Goal: Task Accomplishment & Management: Find specific page/section

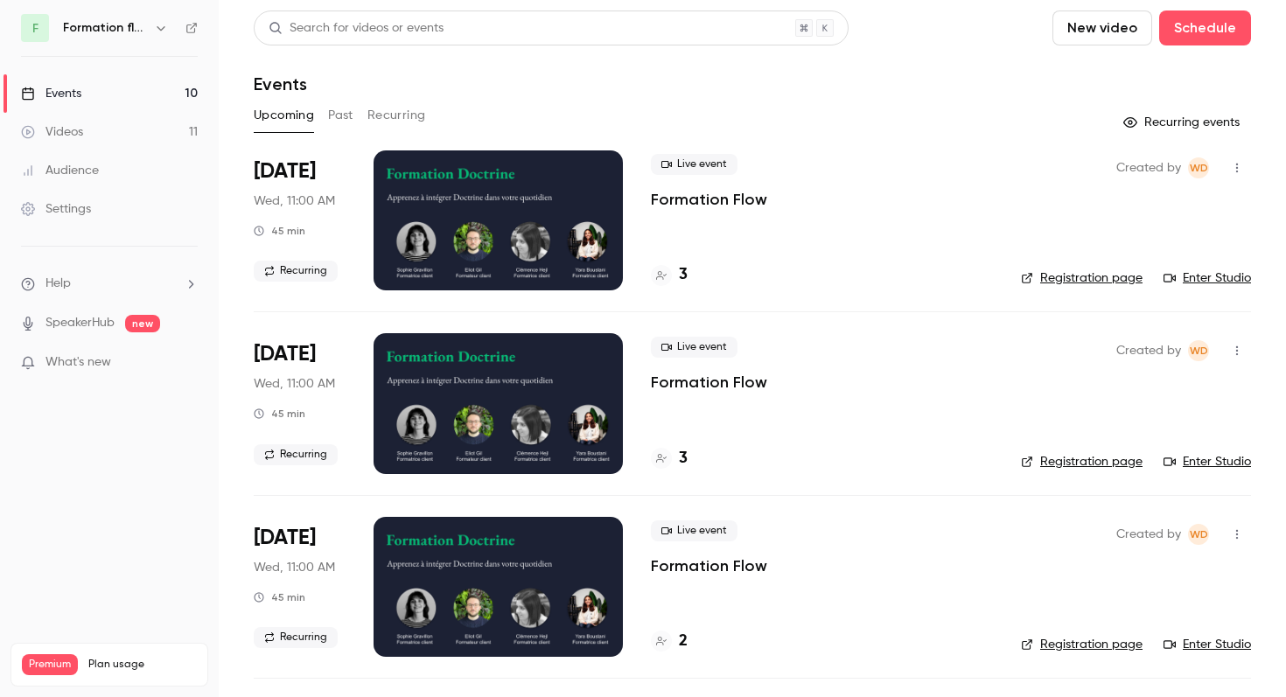
click at [103, 32] on h6 "Formation flow" at bounding box center [105, 27] width 84 height 17
click at [159, 27] on icon "button" at bounding box center [161, 28] width 8 height 4
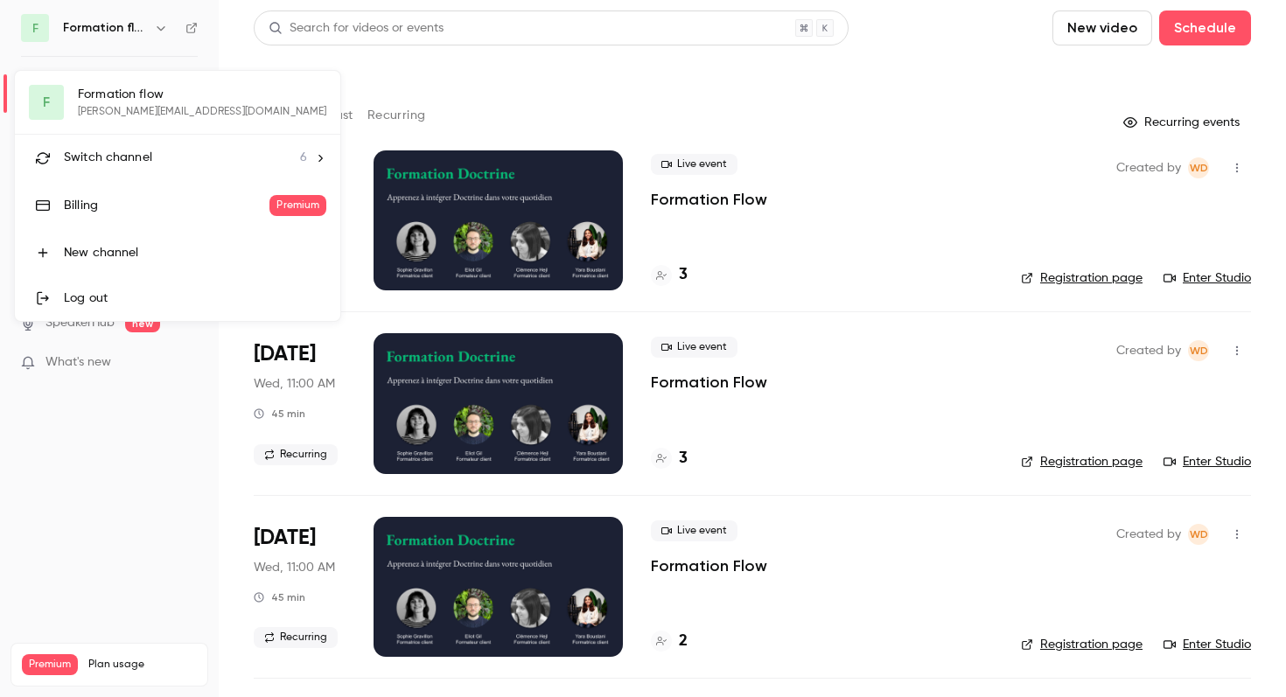
click at [120, 155] on span "Switch channel" at bounding box center [108, 158] width 88 height 18
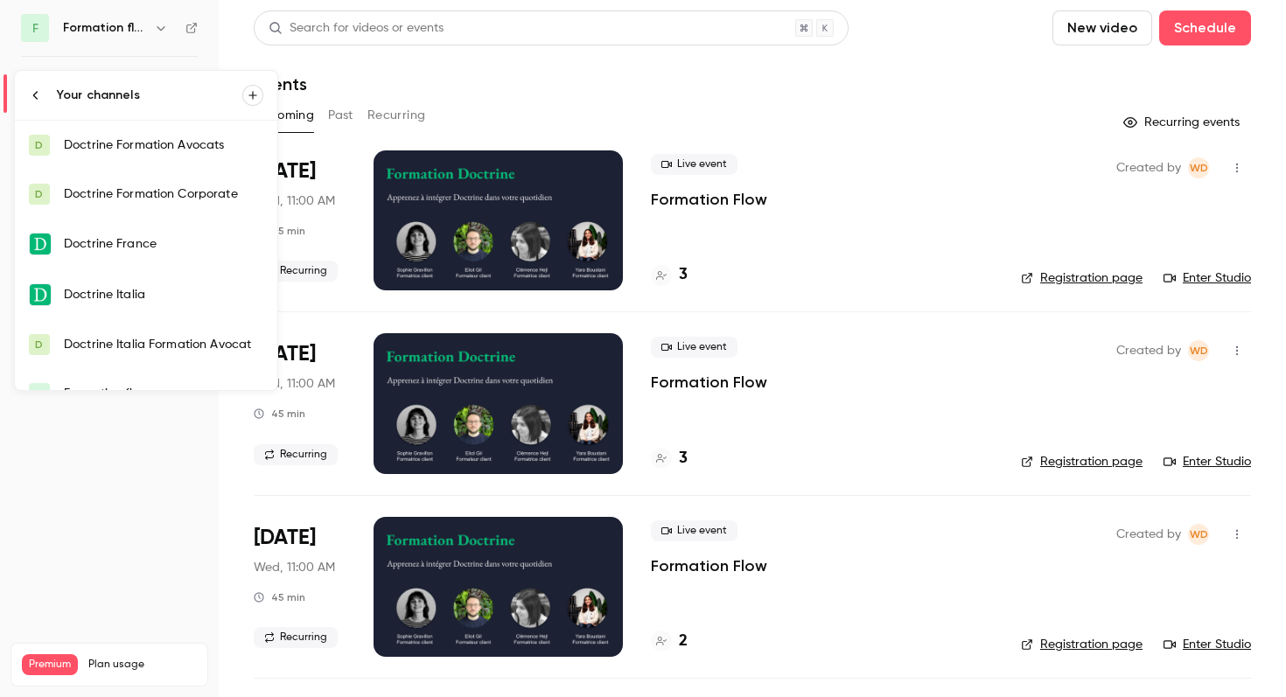
click at [114, 156] on link "D Doctrine Formation Avocats" at bounding box center [146, 145] width 262 height 49
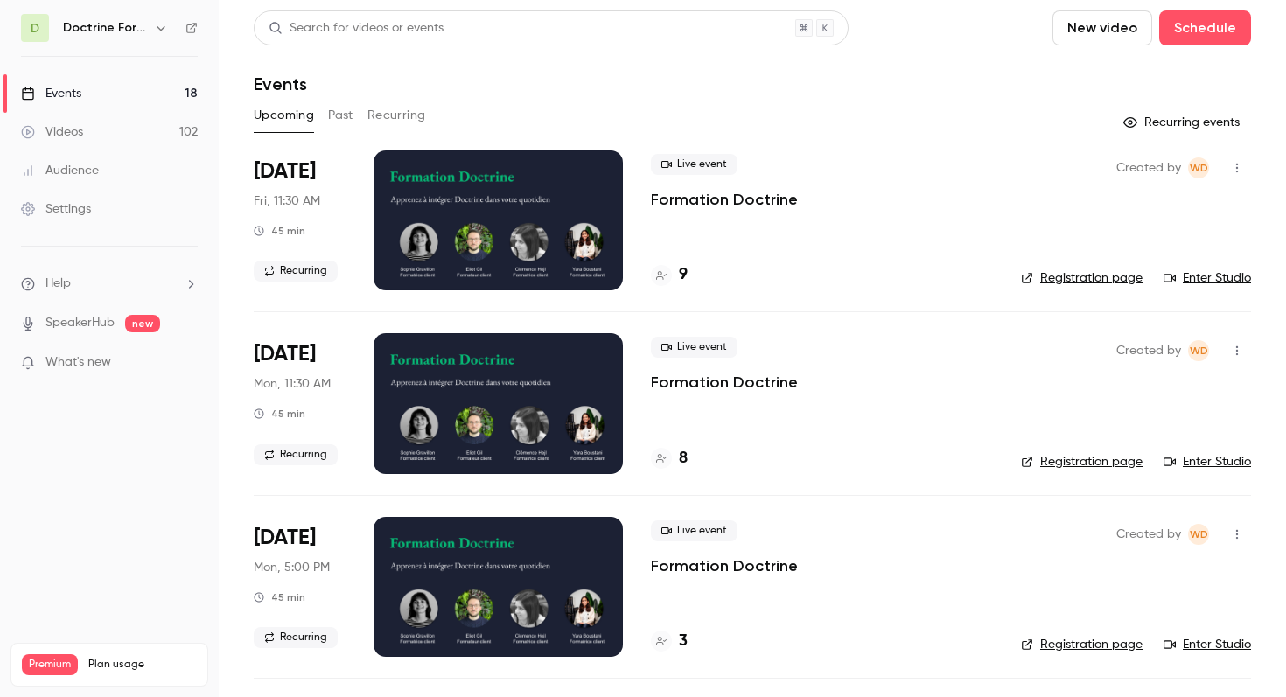
click at [897, 247] on div "Live event Formation Doctrine 9" at bounding box center [822, 220] width 342 height 140
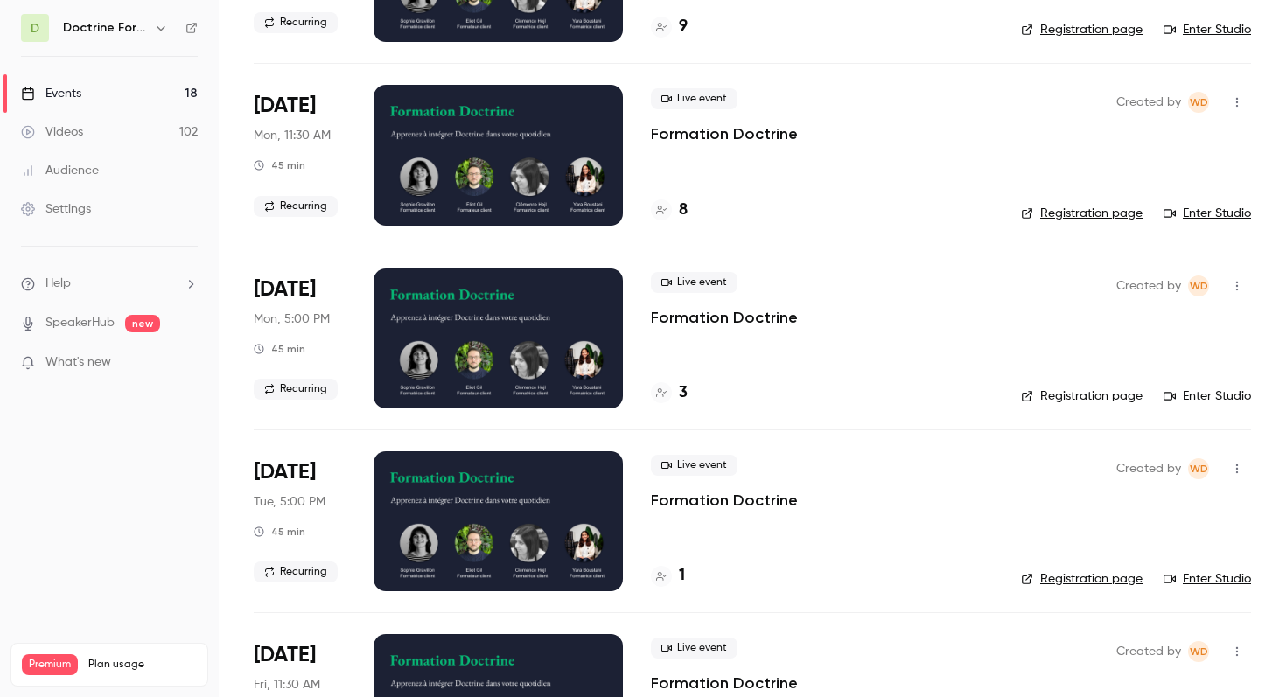
scroll to position [246, 0]
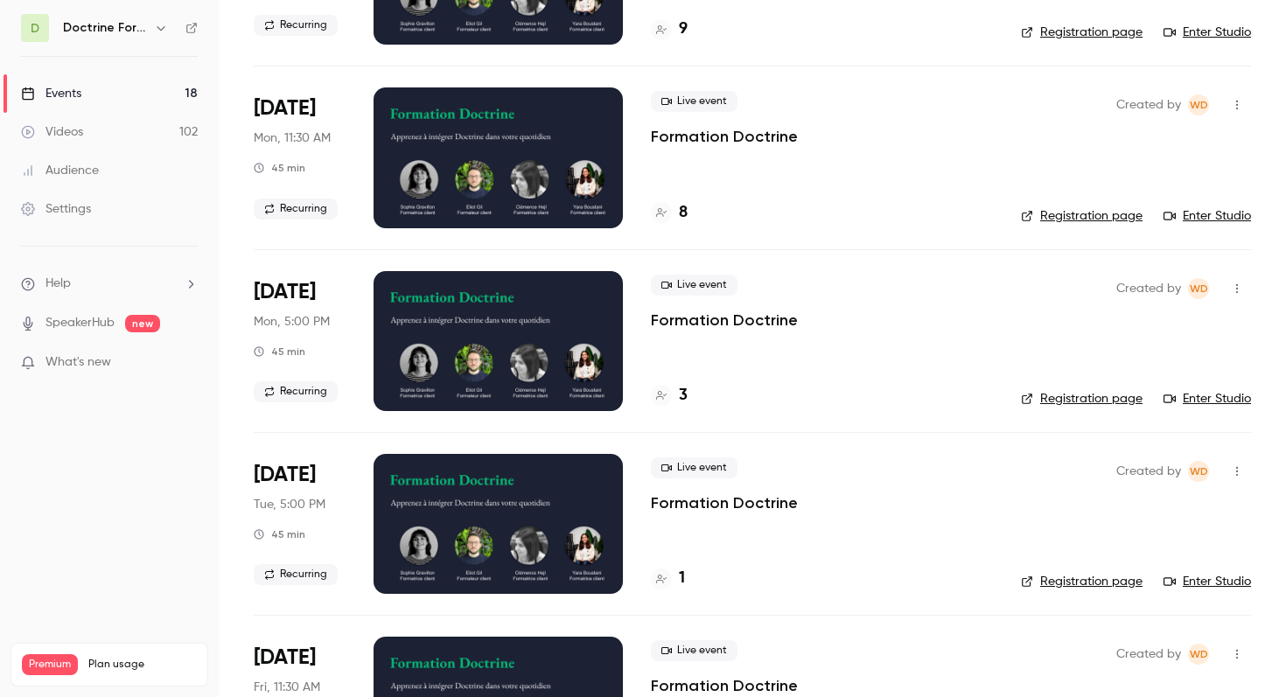
click at [1051, 396] on link "Registration page" at bounding box center [1082, 398] width 122 height 17
click at [1085, 396] on link "Registration page" at bounding box center [1082, 398] width 122 height 17
click at [1050, 394] on link "Registration page" at bounding box center [1082, 398] width 122 height 17
